Goal: Task Accomplishment & Management: Manage account settings

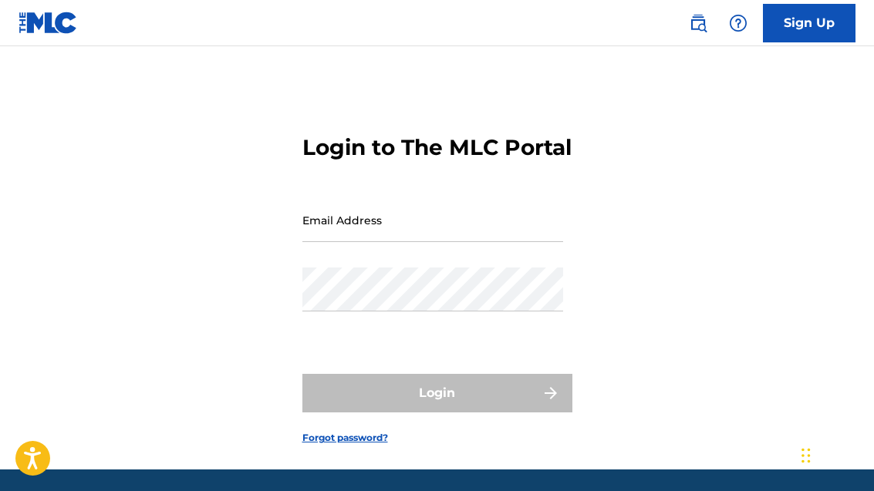
scroll to position [30, 0]
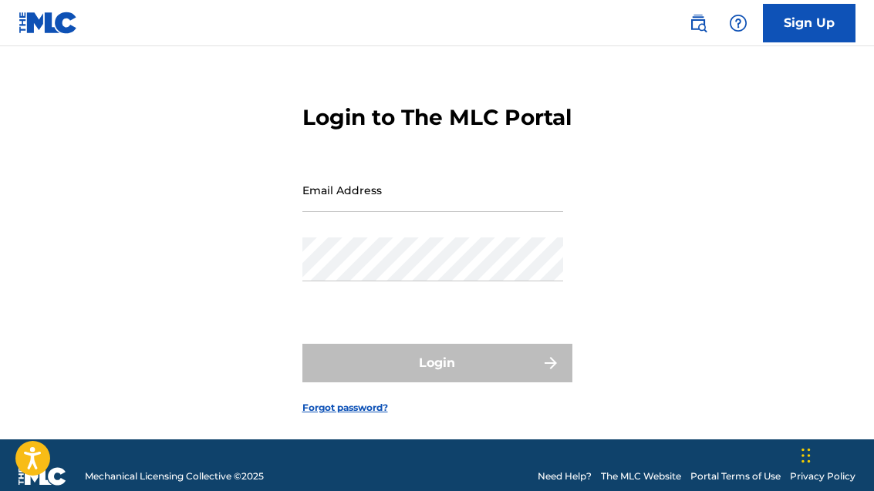
click at [353, 212] on input "Email Address" at bounding box center [432, 190] width 261 height 44
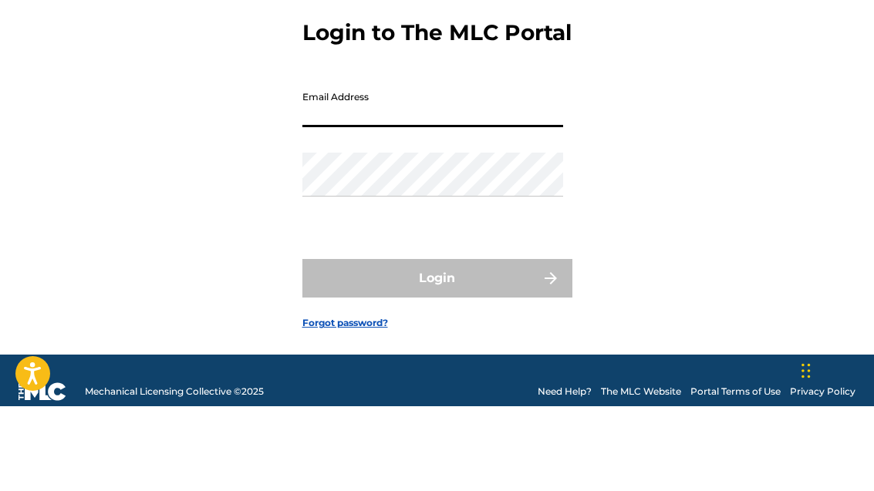
type input "[PERSON_NAME][EMAIL_ADDRESS][DOMAIN_NAME]"
click at [437, 344] on button "Login" at bounding box center [437, 363] width 270 height 39
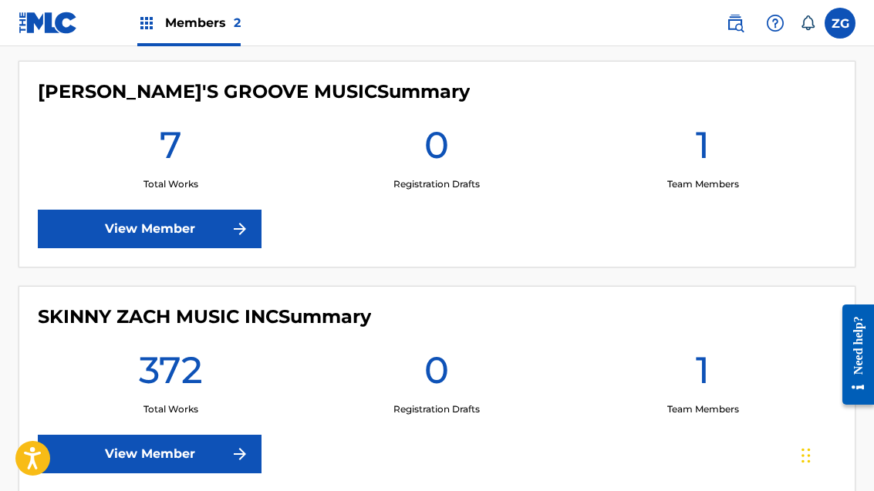
scroll to position [429, 0]
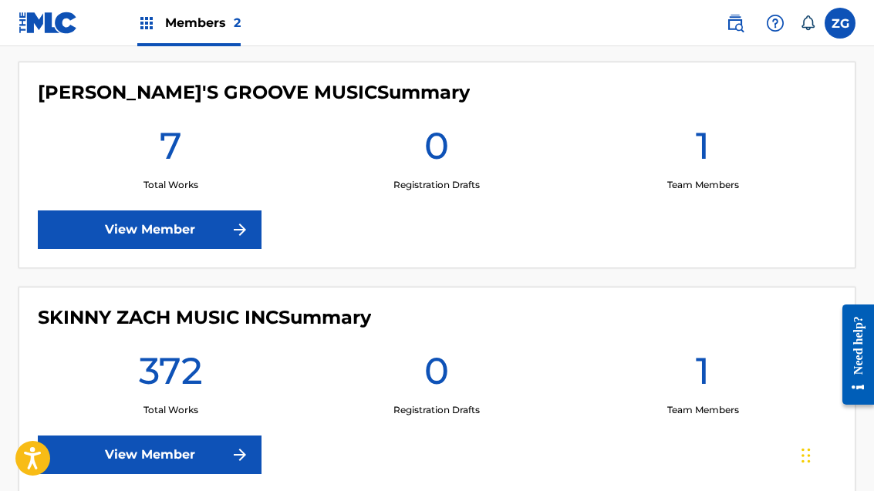
click at [255, 447] on link "View Member" at bounding box center [150, 455] width 224 height 39
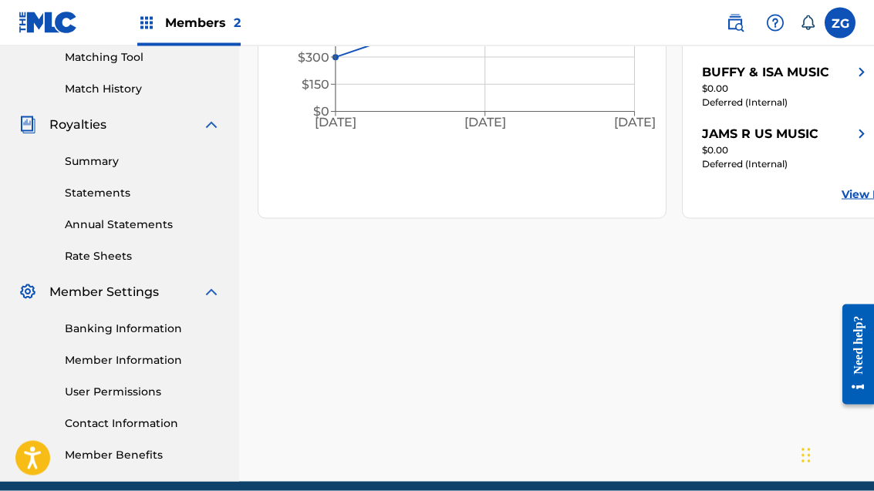
scroll to position [401, 0]
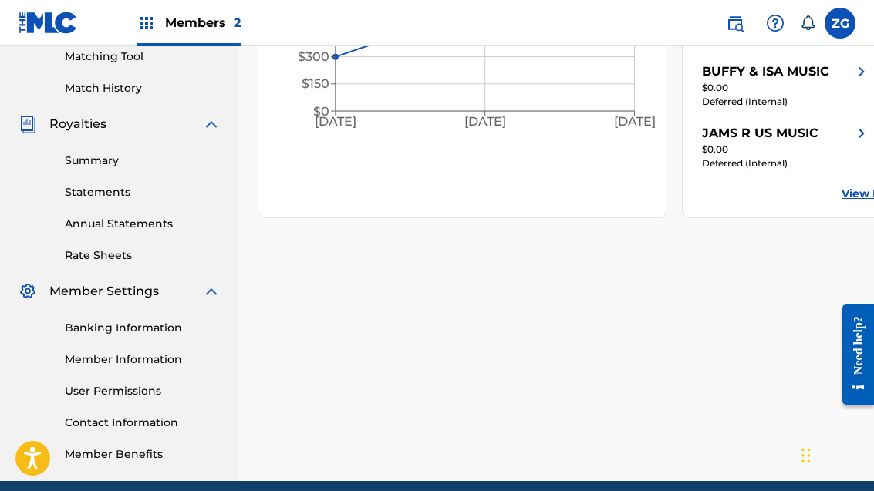
click at [167, 431] on link "Contact Information" at bounding box center [143, 423] width 156 height 16
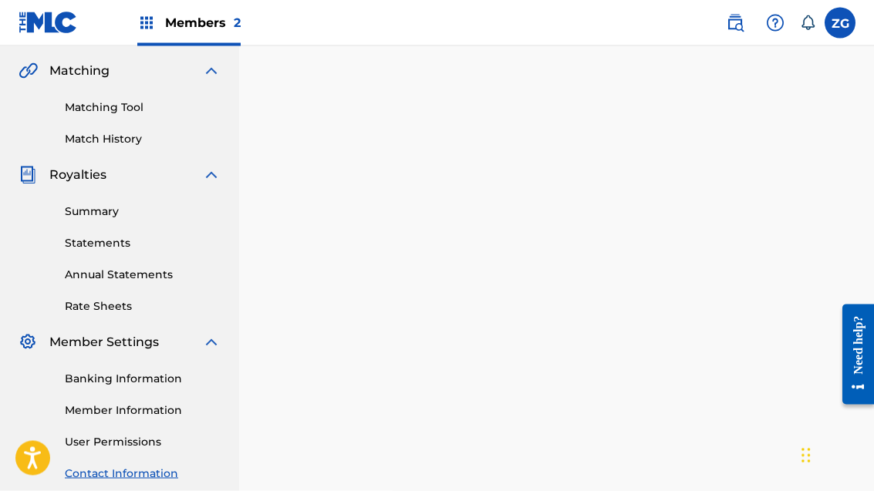
scroll to position [416, 0]
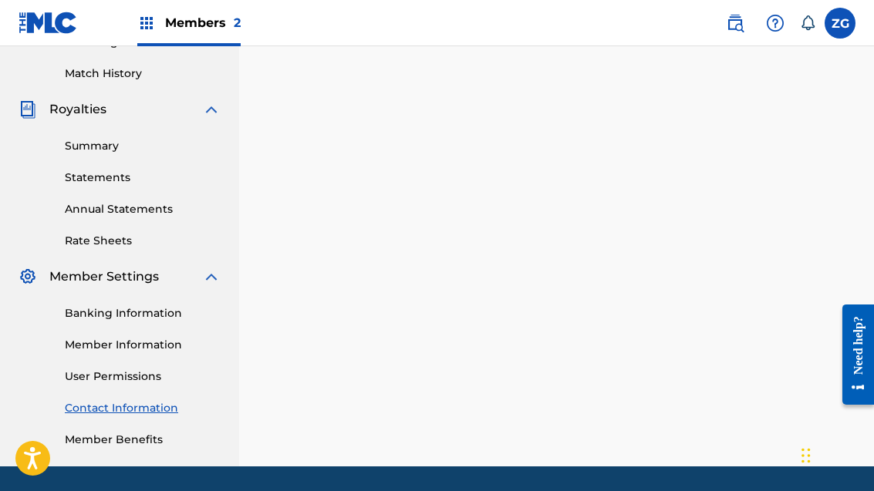
click at [157, 346] on link "Member Information" at bounding box center [143, 345] width 156 height 16
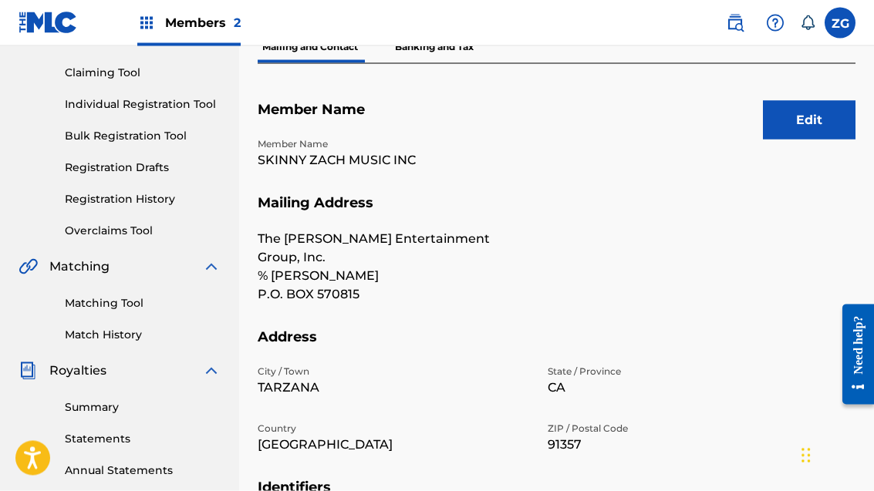
scroll to position [155, 0]
click at [806, 120] on button "Edit" at bounding box center [809, 119] width 93 height 39
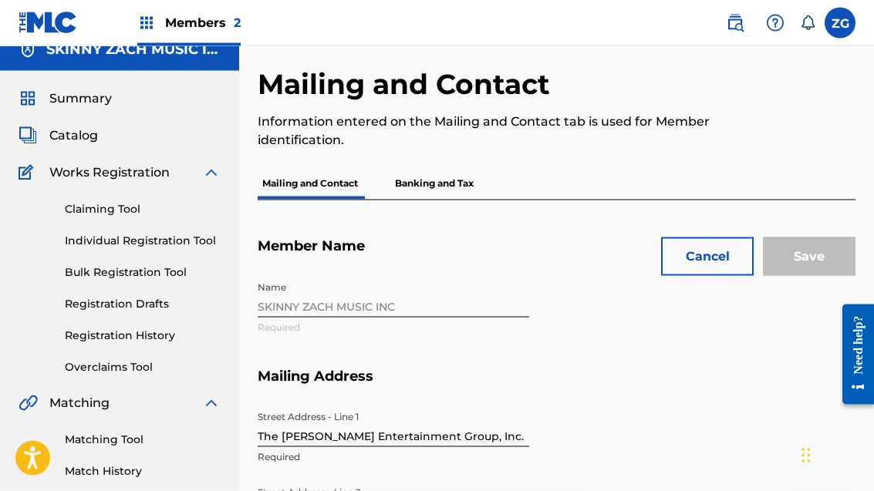
scroll to position [0, 0]
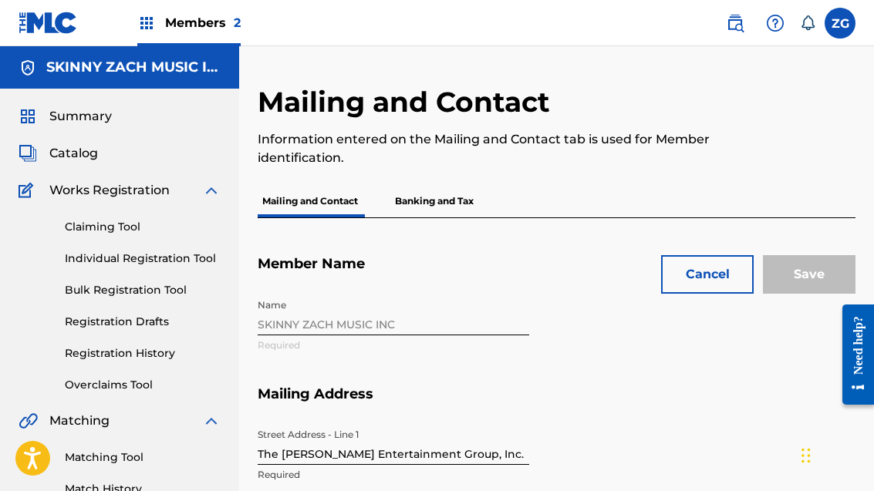
click at [711, 271] on button "Cancel" at bounding box center [707, 274] width 93 height 39
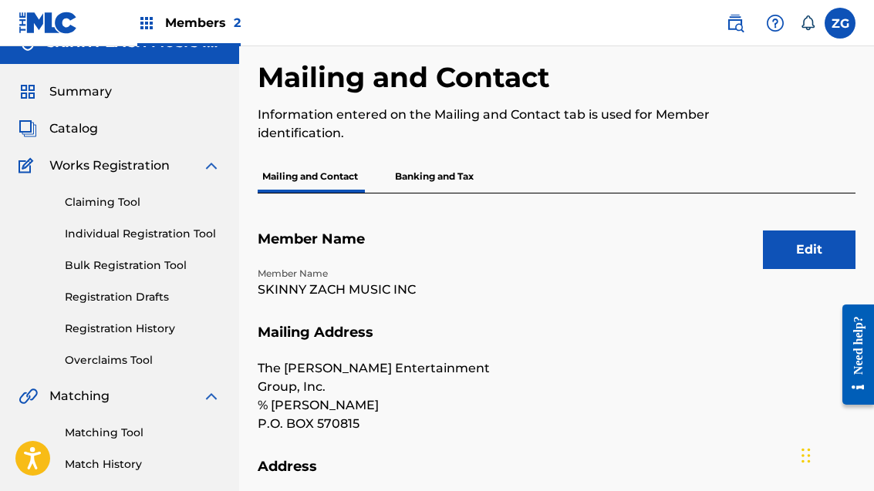
scroll to position [25, 0]
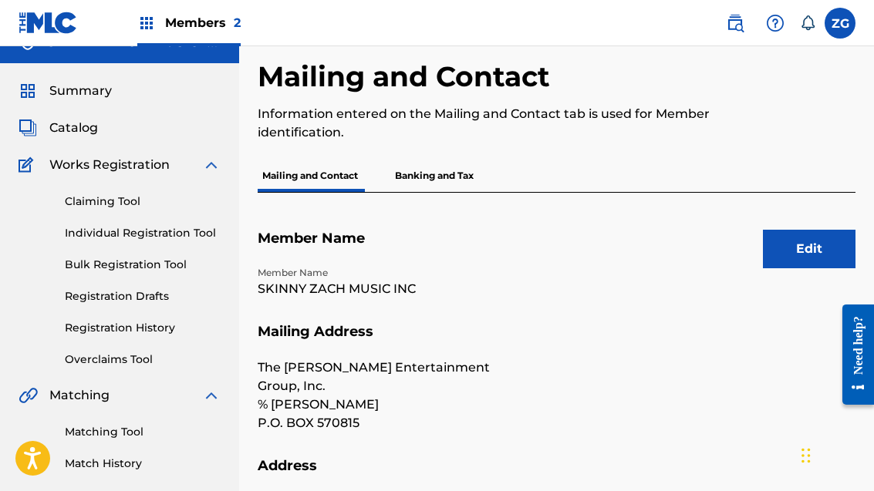
click at [813, 248] on button "Edit" at bounding box center [809, 249] width 93 height 39
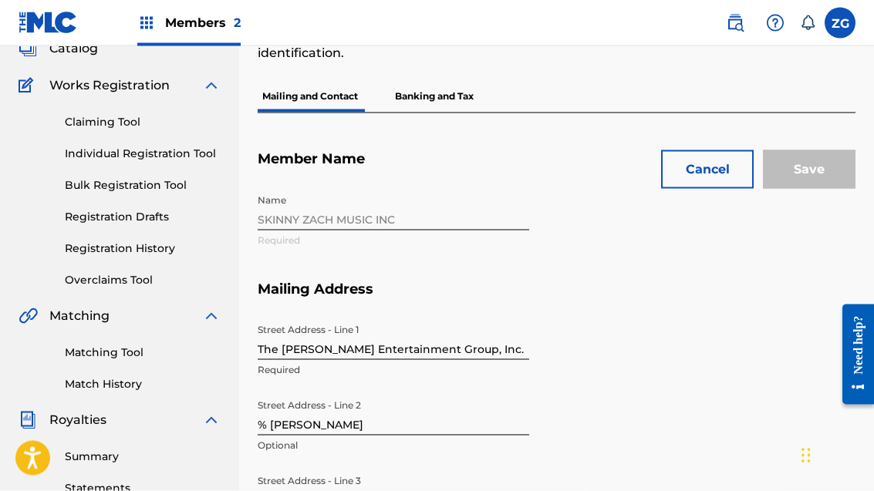
scroll to position [0, 0]
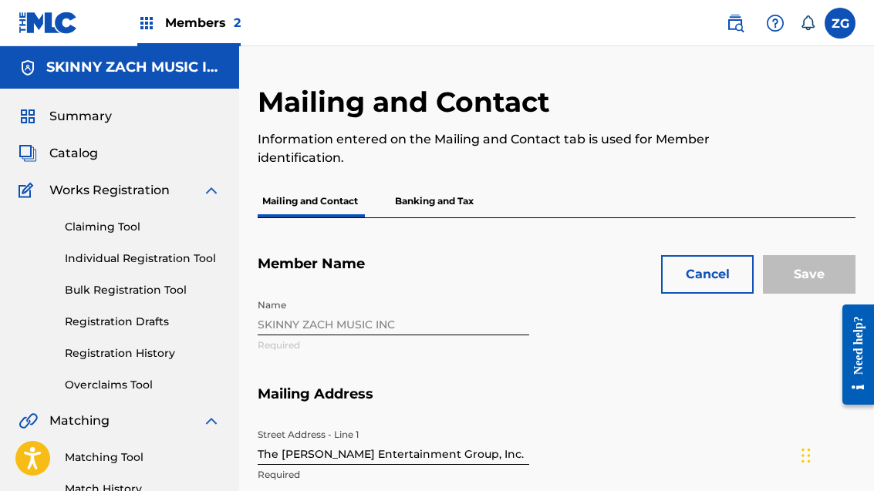
click at [718, 272] on button "Cancel" at bounding box center [707, 274] width 93 height 39
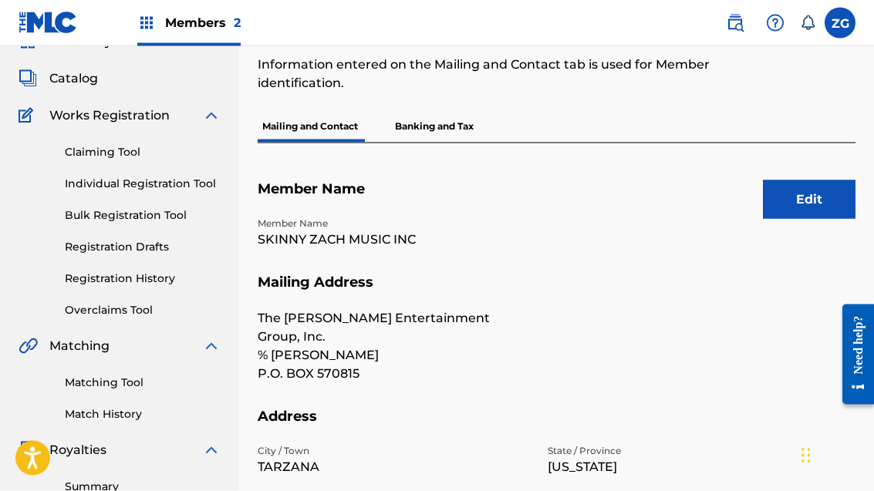
click at [809, 200] on button "Edit" at bounding box center [809, 200] width 93 height 39
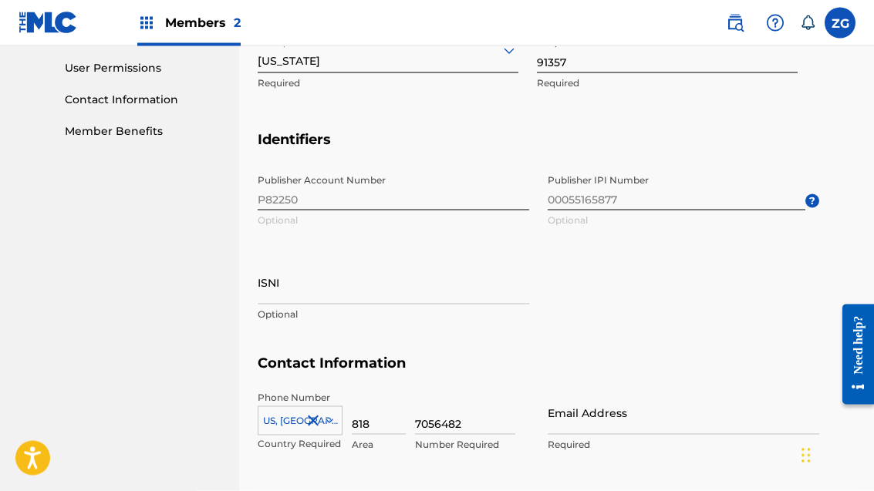
scroll to position [778, 0]
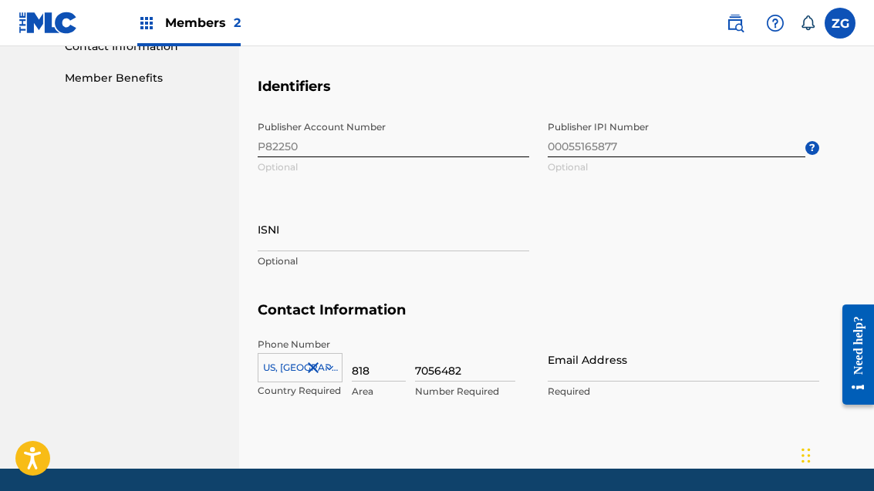
click at [575, 377] on input "Email Address" at bounding box center [684, 360] width 272 height 44
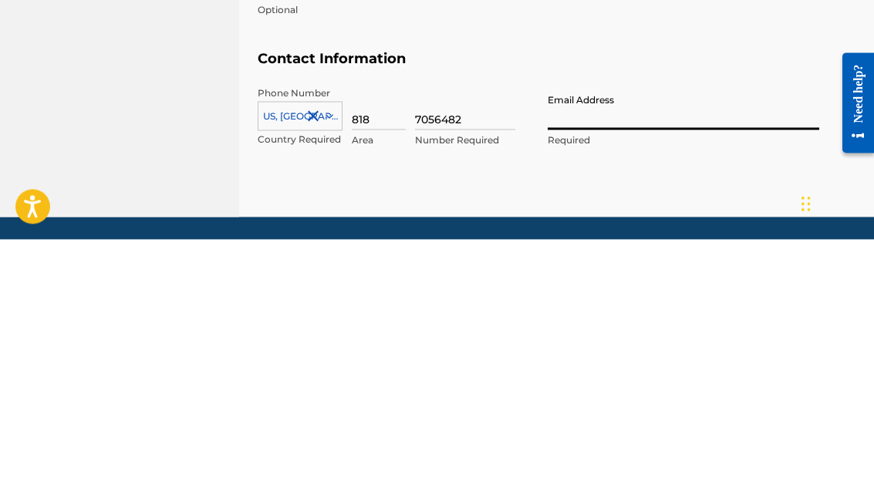
type input "[PERSON_NAME][EMAIL_ADDRESS][DOMAIN_NAME]"
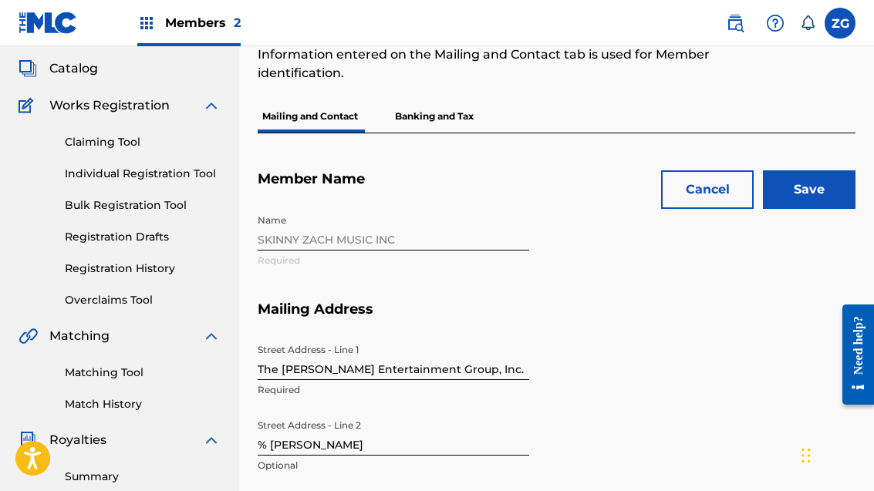
scroll to position [83, 0]
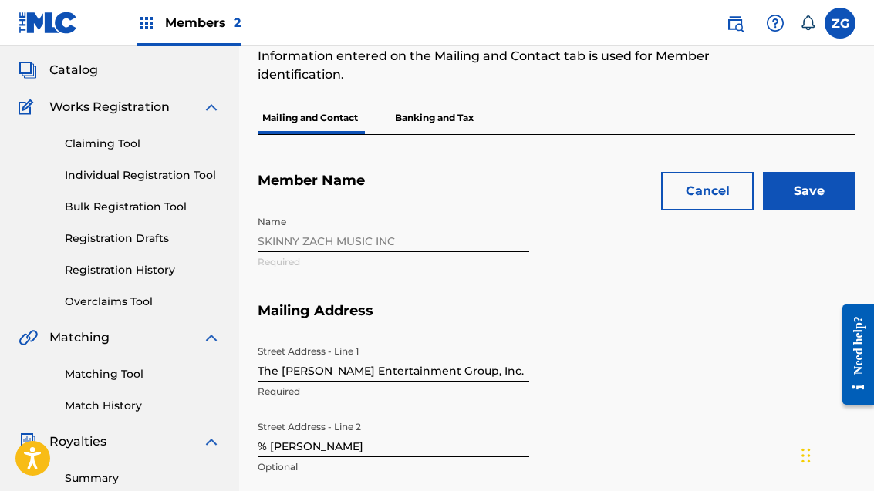
click at [813, 184] on input "Save" at bounding box center [809, 191] width 93 height 39
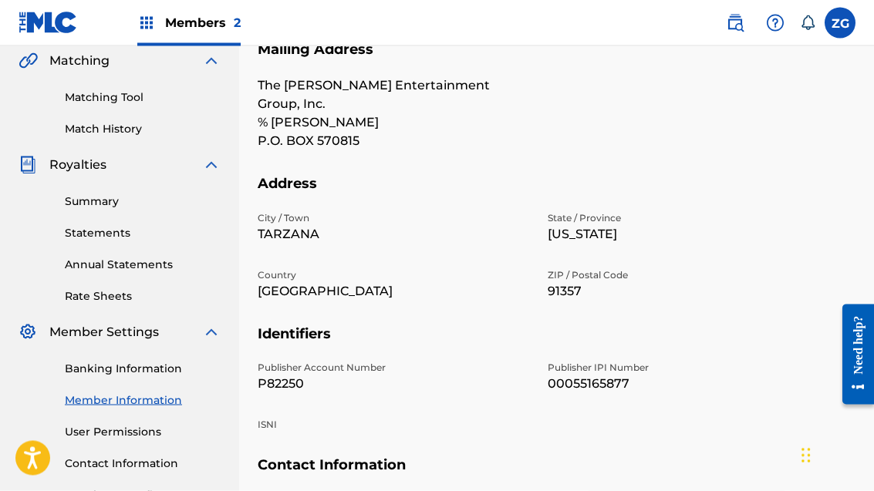
scroll to position [361, 0]
click at [162, 370] on link "Banking Information" at bounding box center [143, 368] width 156 height 16
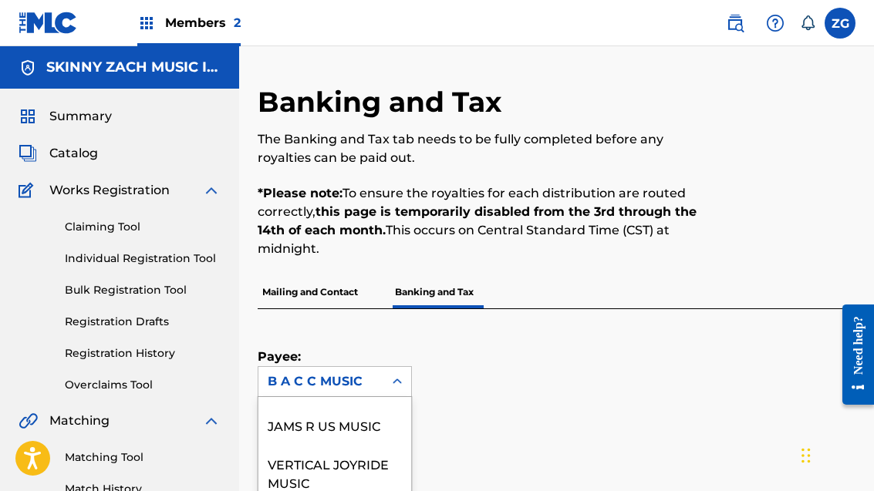
scroll to position [201, 0]
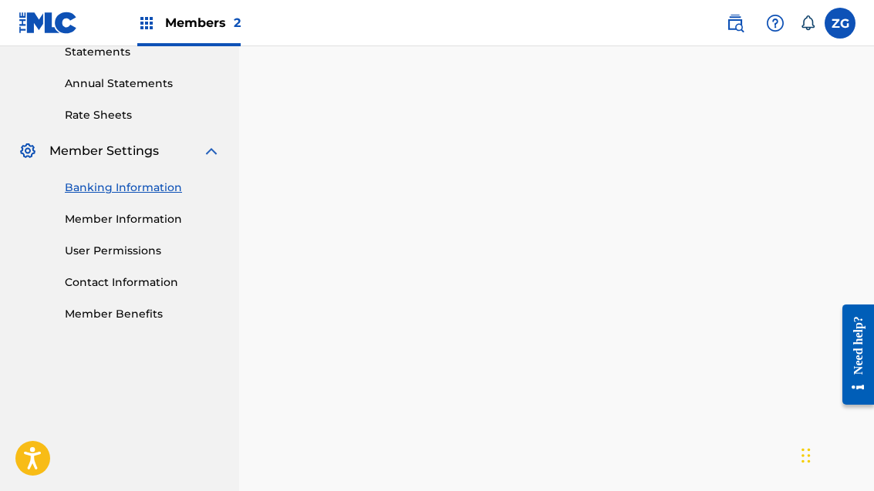
scroll to position [534, 0]
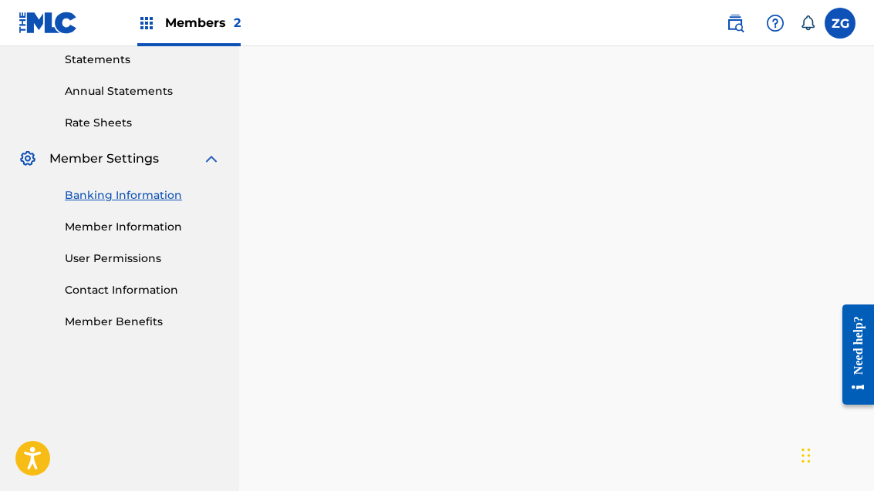
click at [150, 230] on link "Member Information" at bounding box center [143, 227] width 156 height 16
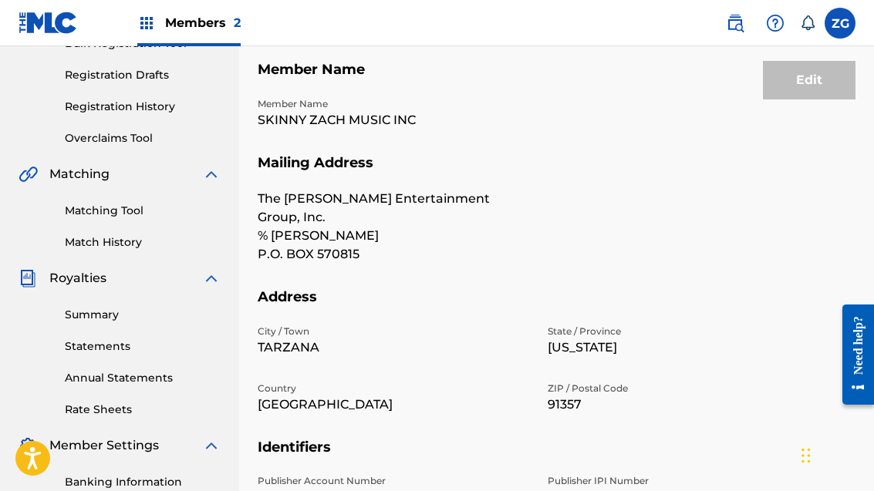
scroll to position [246, 0]
click at [157, 489] on link "Banking Information" at bounding box center [143, 483] width 156 height 16
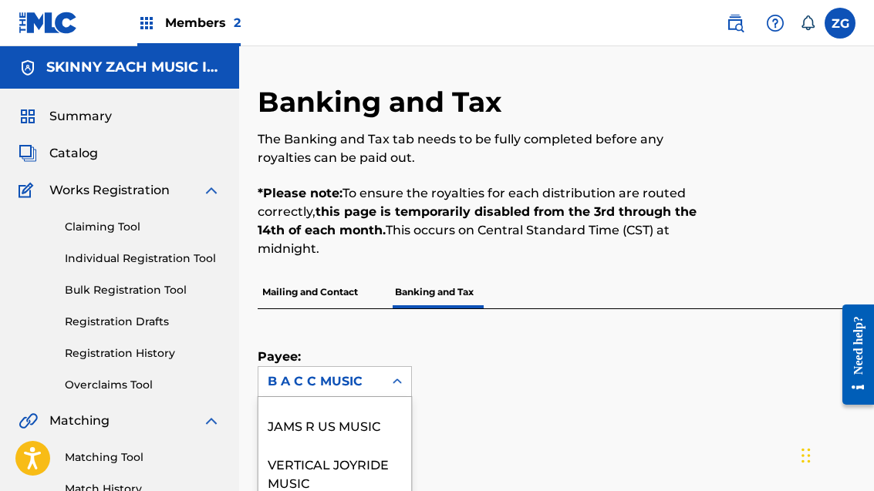
scroll to position [201, 0]
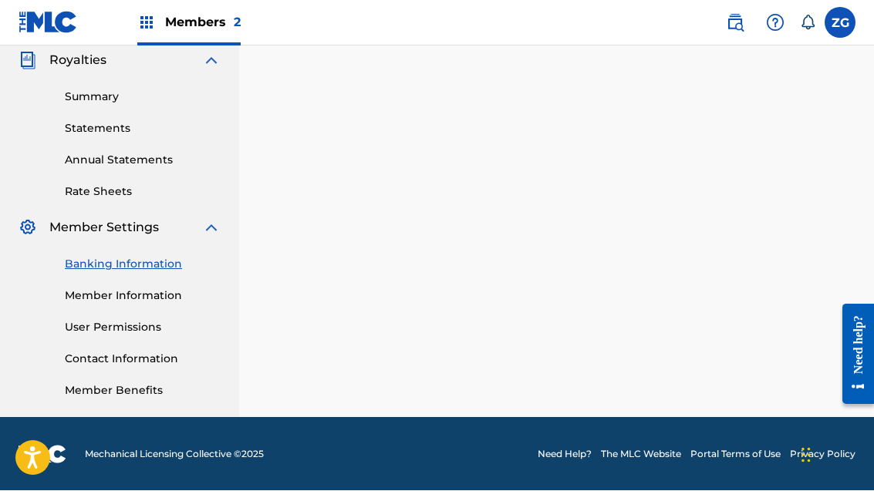
scroll to position [465, 0]
